Goal: Task Accomplishment & Management: Use online tool/utility

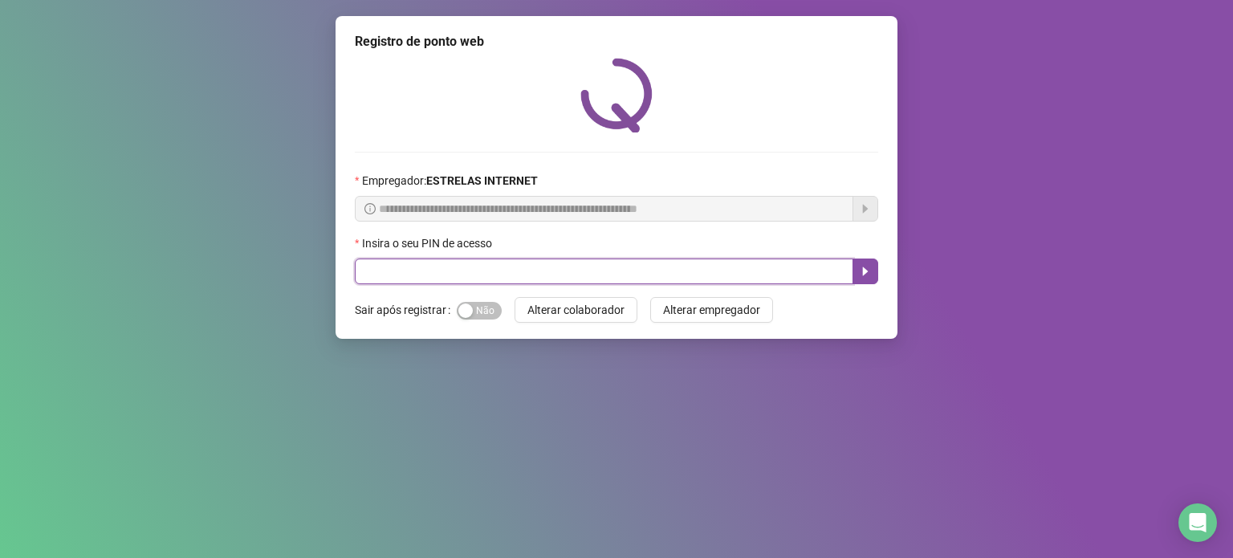
click at [560, 268] on input "text" at bounding box center [604, 271] width 498 height 26
type input "*****"
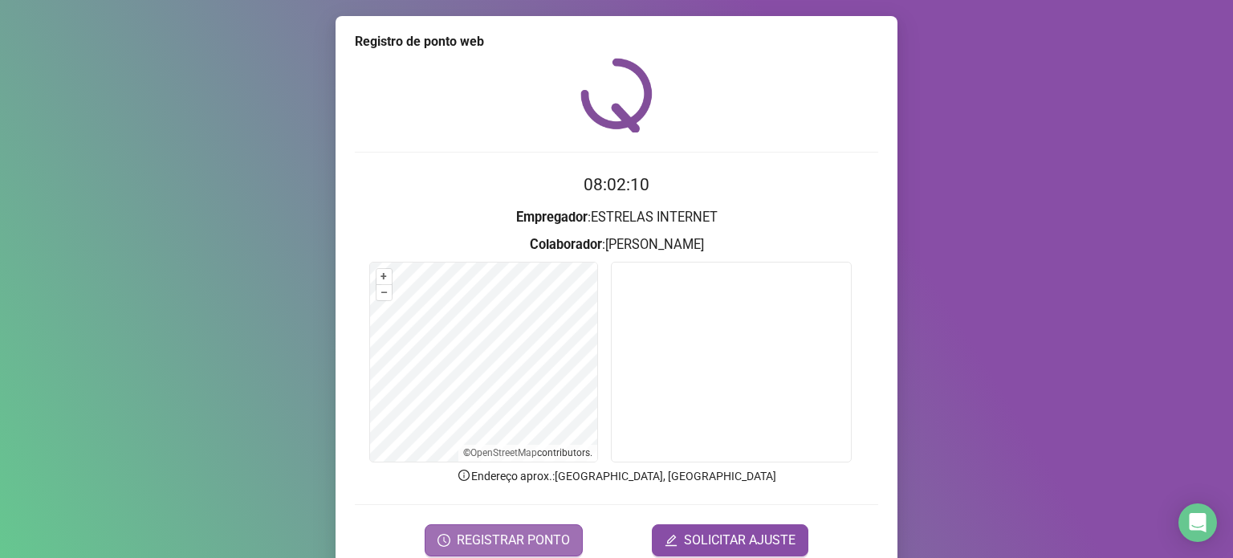
click at [533, 533] on span "REGISTRAR PONTO" at bounding box center [513, 539] width 113 height 19
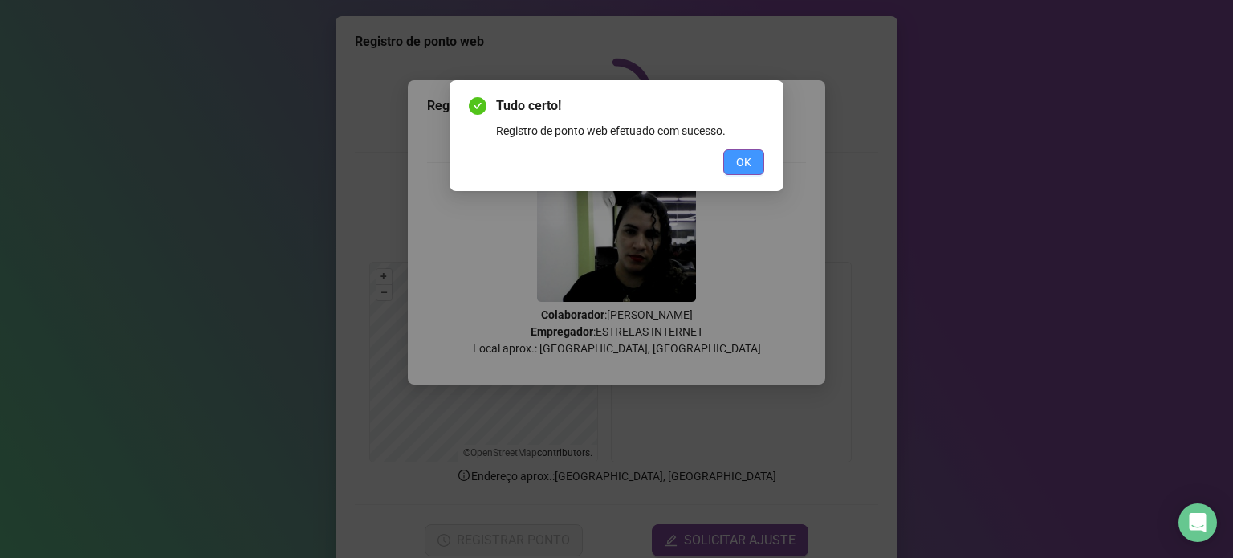
click at [746, 173] on button "OK" at bounding box center [743, 162] width 41 height 26
